Goal: Task Accomplishment & Management: Manage account settings

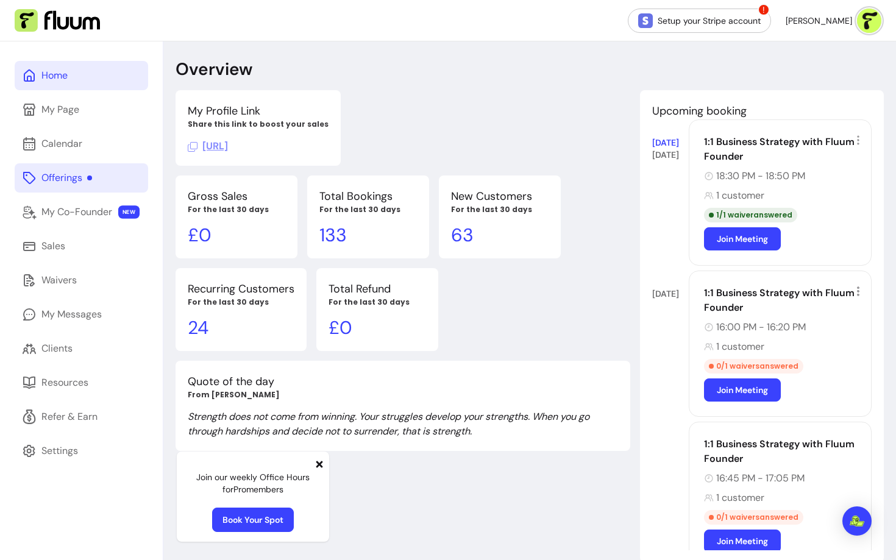
click at [68, 179] on div "Offerings" at bounding box center [66, 178] width 51 height 15
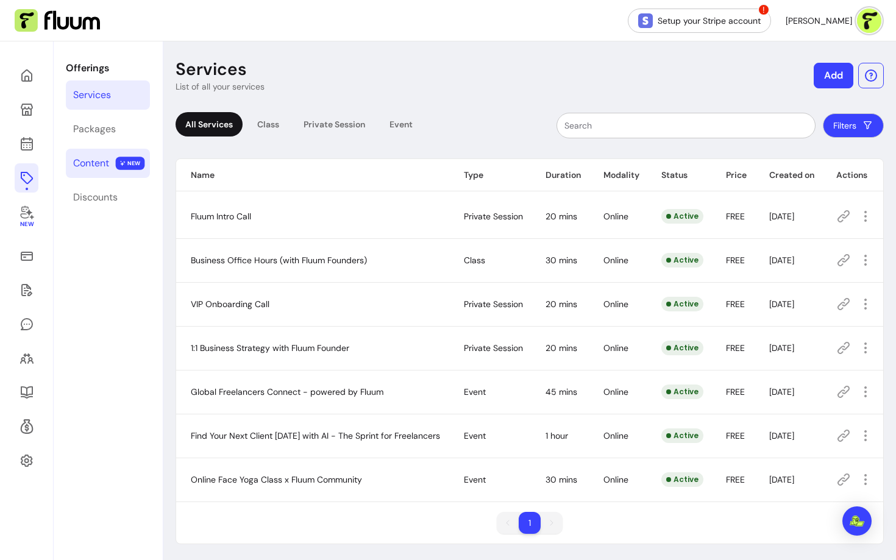
click at [104, 158] on div "Content" at bounding box center [91, 163] width 36 height 15
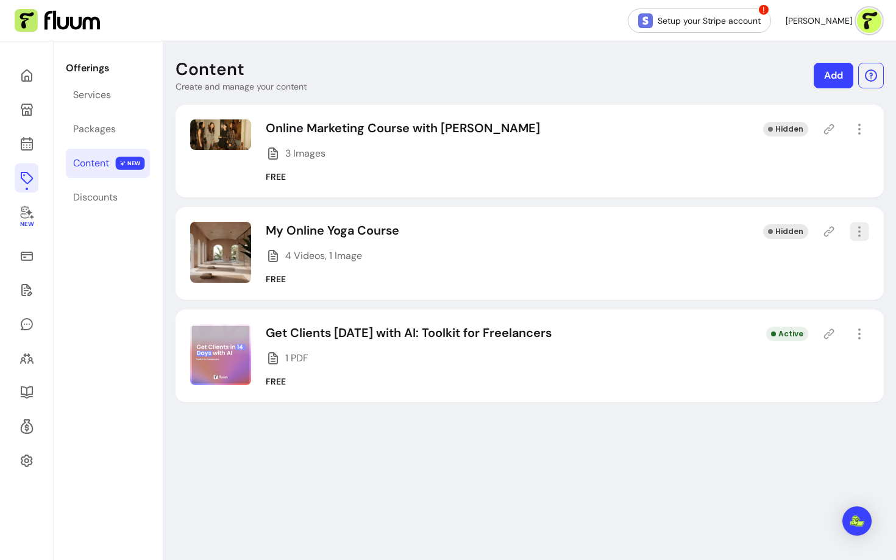
click at [856, 228] on icon "button" at bounding box center [859, 231] width 14 height 14
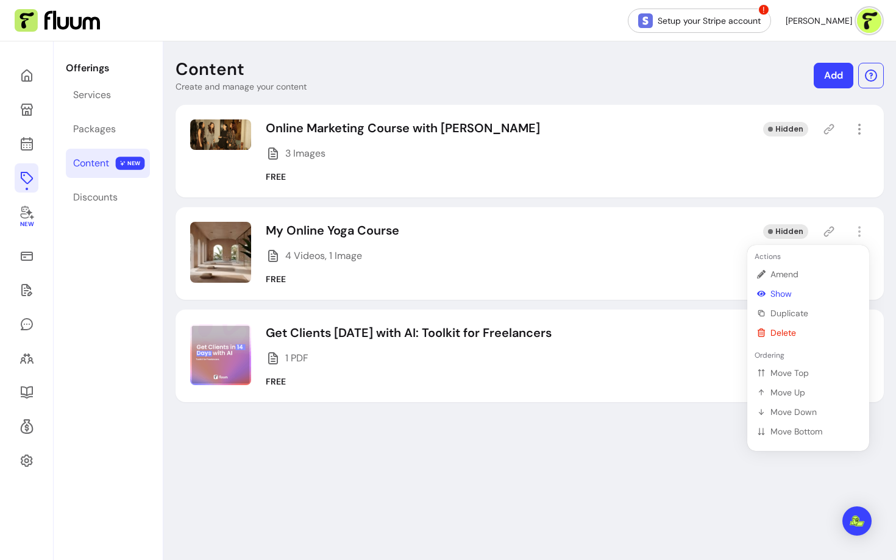
click at [785, 291] on span "Show" at bounding box center [814, 294] width 89 height 12
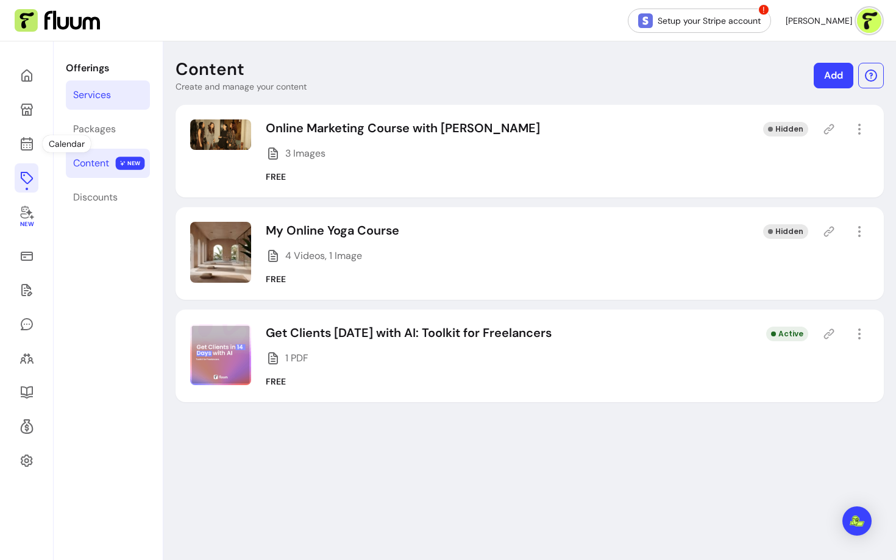
click at [91, 92] on div "Services" at bounding box center [92, 95] width 38 height 15
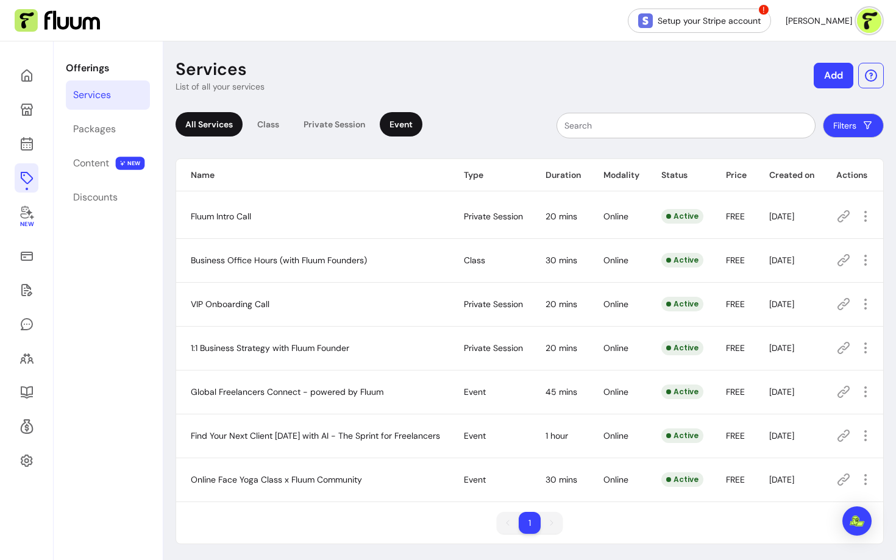
click at [410, 121] on div "Event" at bounding box center [401, 124] width 43 height 24
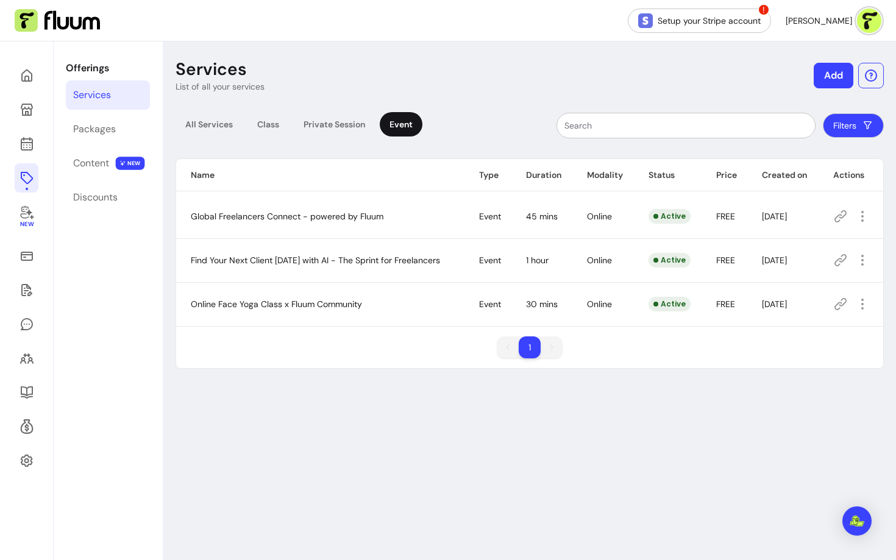
click at [839, 257] on icon at bounding box center [840, 260] width 15 height 15
click at [845, 264] on icon at bounding box center [840, 260] width 15 height 15
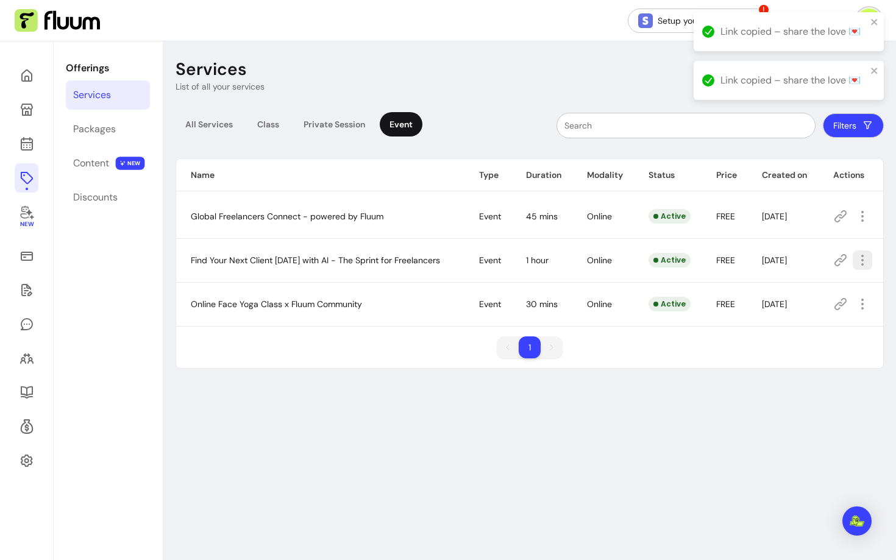
click at [859, 260] on icon "button" at bounding box center [862, 260] width 15 height 15
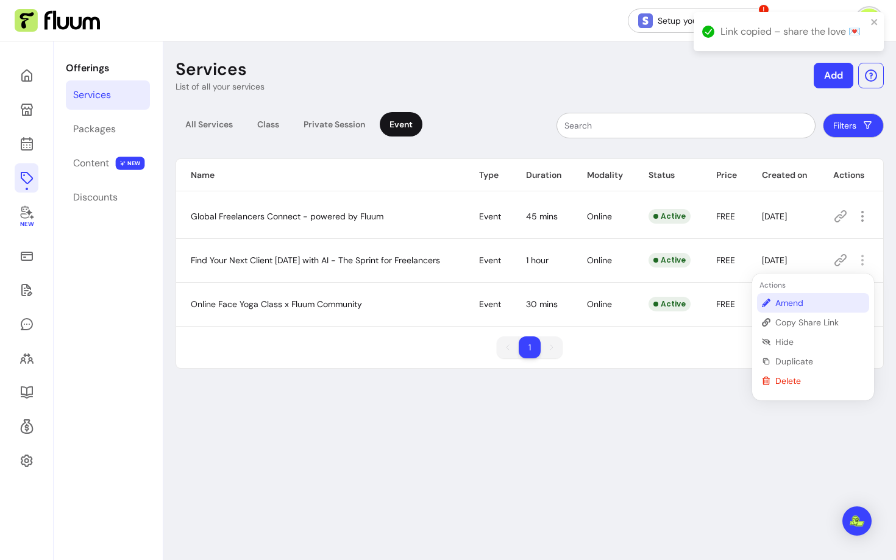
click at [800, 305] on span "Amend" at bounding box center [819, 303] width 89 height 12
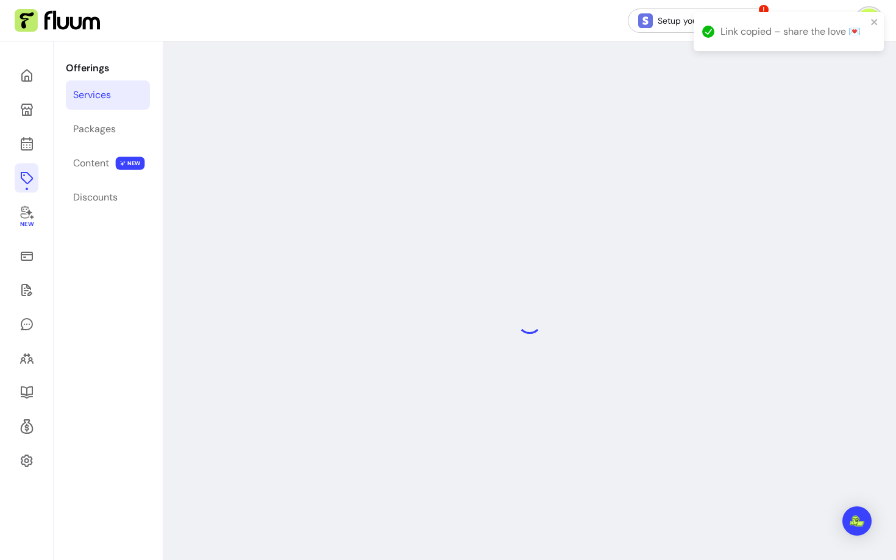
select select "***"
select select "****"
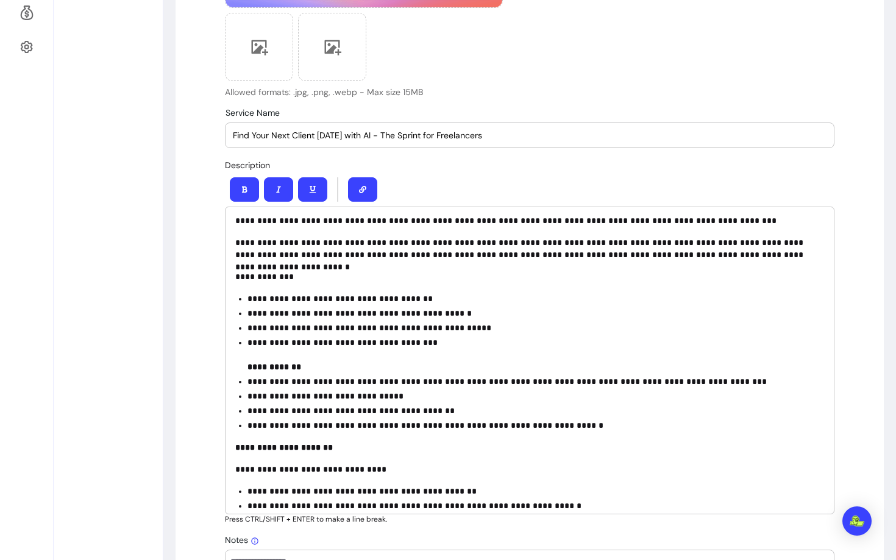
scroll to position [4, 0]
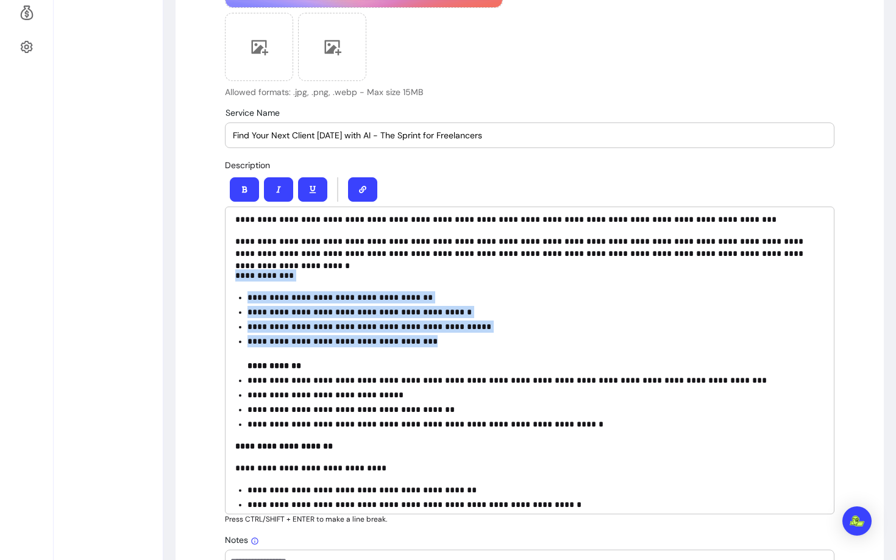
drag, startPoint x: 425, startPoint y: 340, endPoint x: 225, endPoint y: 275, distance: 210.1
click at [225, 275] on div "**********" at bounding box center [529, 361] width 609 height 308
copy div "**********"
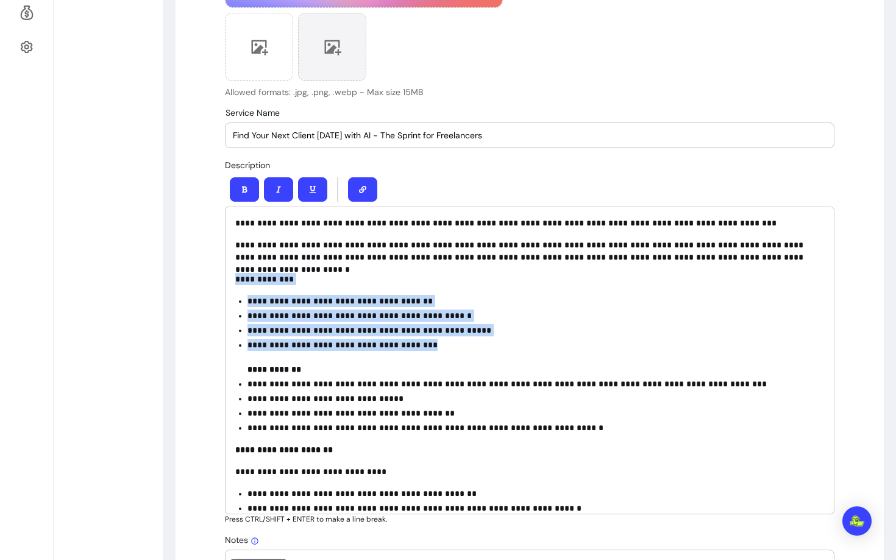
scroll to position [0, 0]
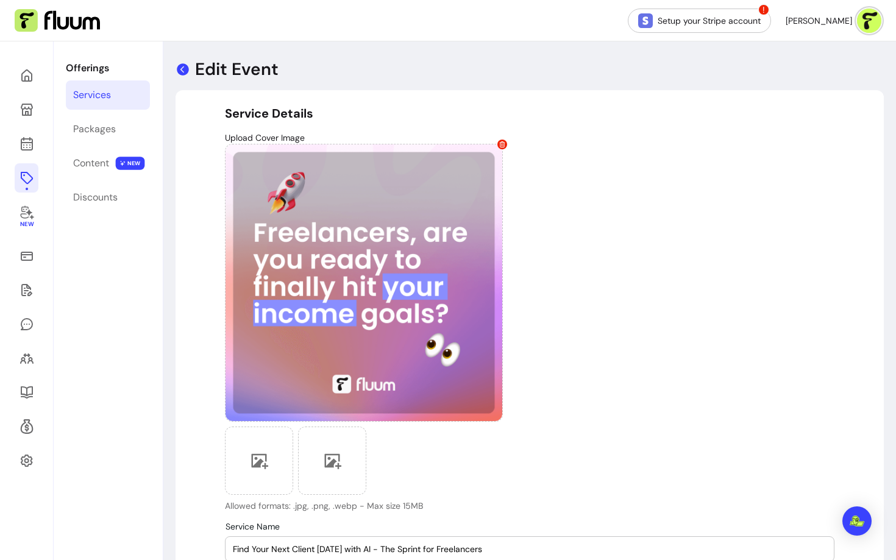
click at [190, 64] on icon at bounding box center [183, 69] width 15 height 15
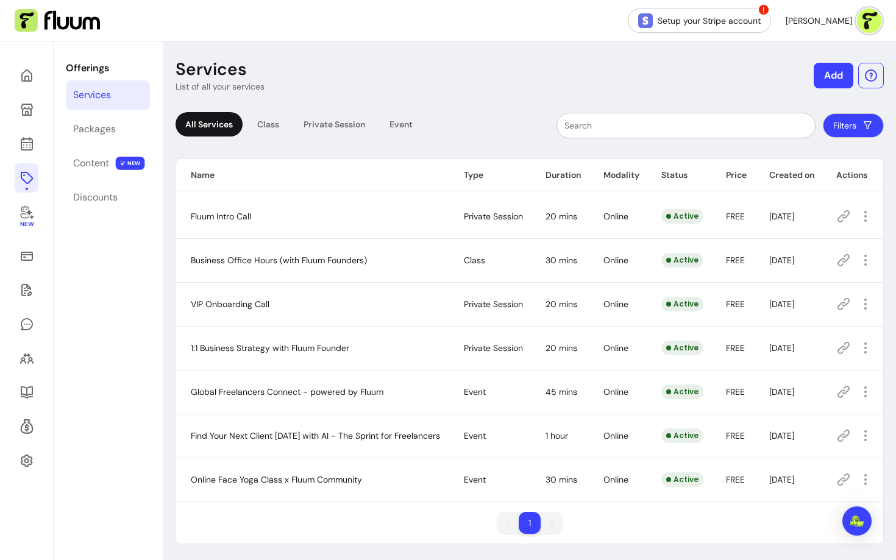
click at [845, 436] on icon at bounding box center [843, 435] width 15 height 15
click at [27, 117] on link at bounding box center [27, 109] width 24 height 29
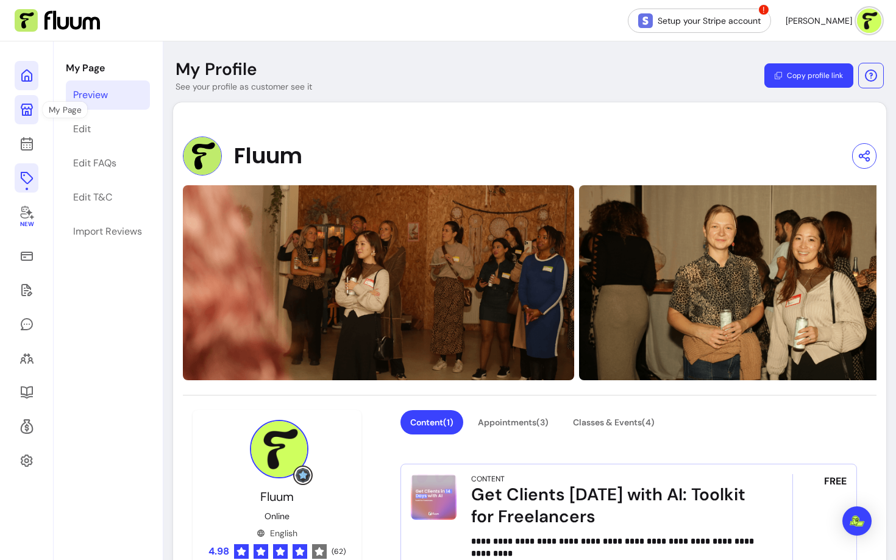
click at [16, 67] on link at bounding box center [27, 75] width 24 height 29
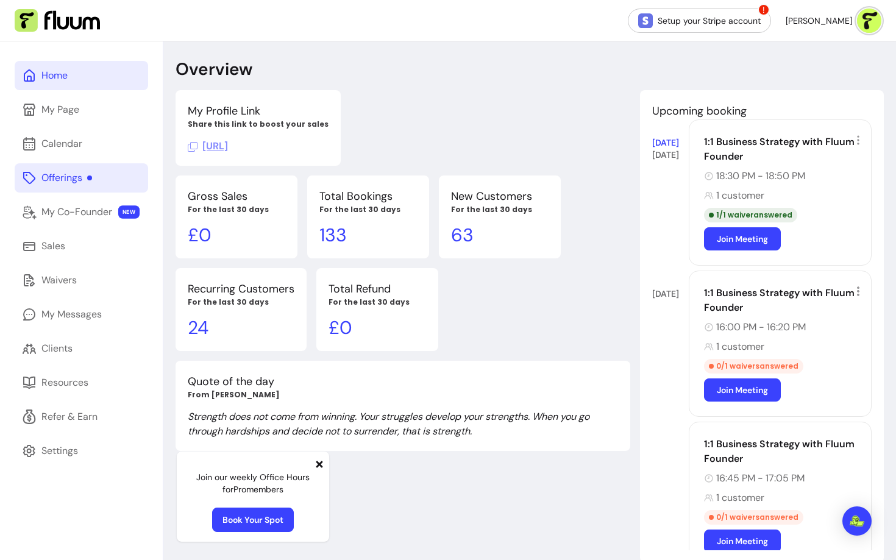
click at [321, 463] on icon at bounding box center [319, 464] width 7 height 7
